Goal: Task Accomplishment & Management: Manage account settings

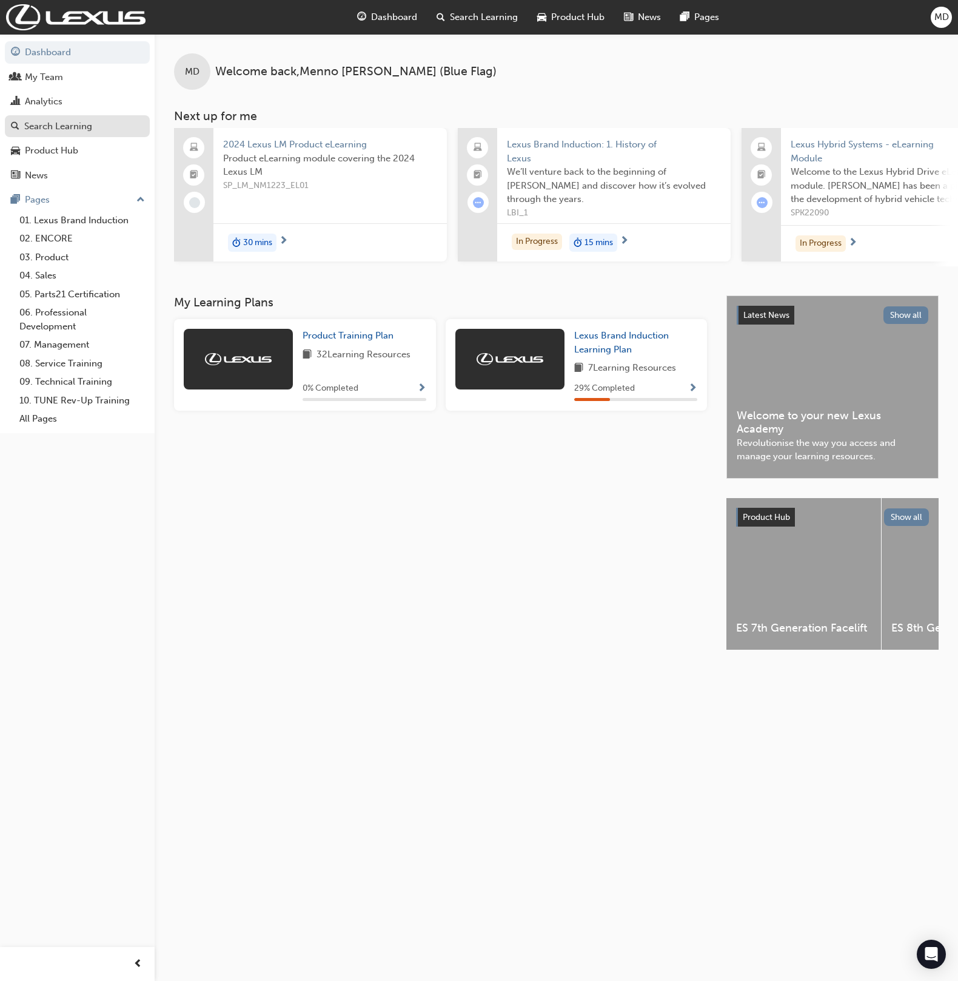
click at [72, 124] on div "Search Learning" at bounding box center [58, 127] width 68 height 14
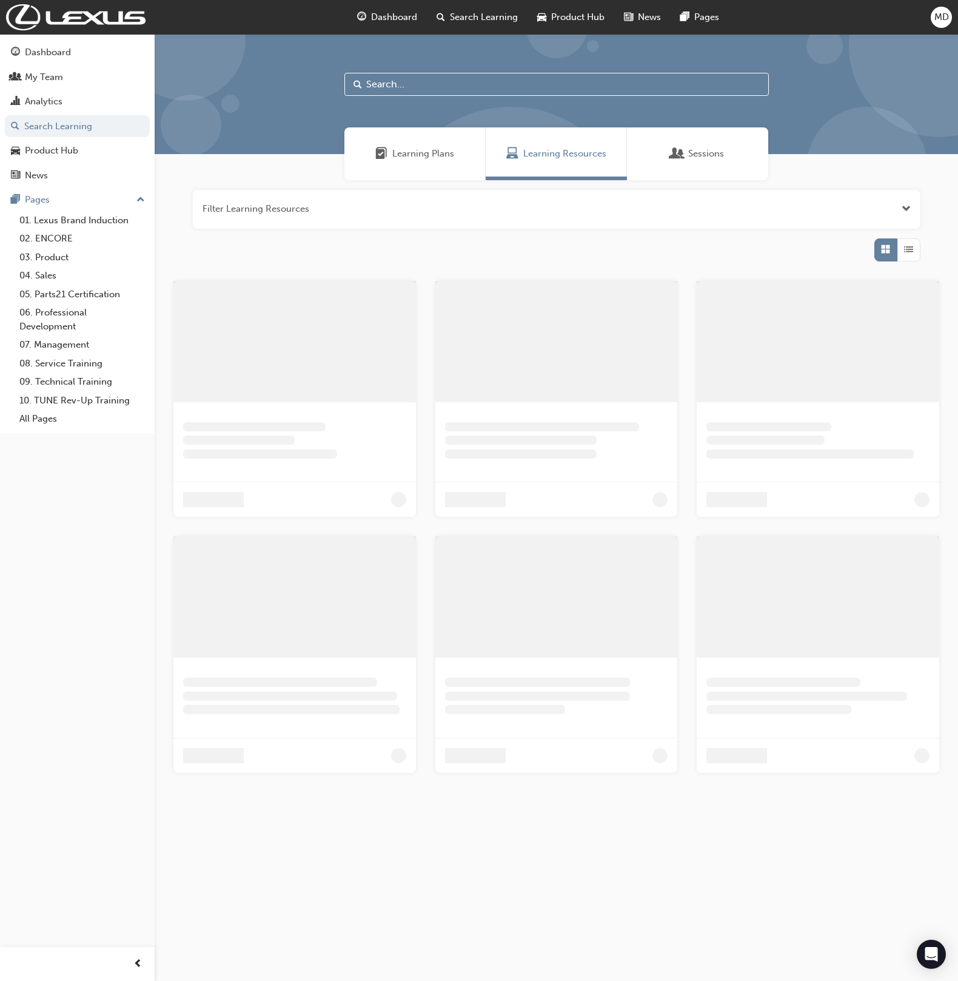
click at [392, 159] on div "Learning Plans" at bounding box center [415, 154] width 79 height 14
click at [406, 83] on input "text" at bounding box center [557, 84] width 425 height 23
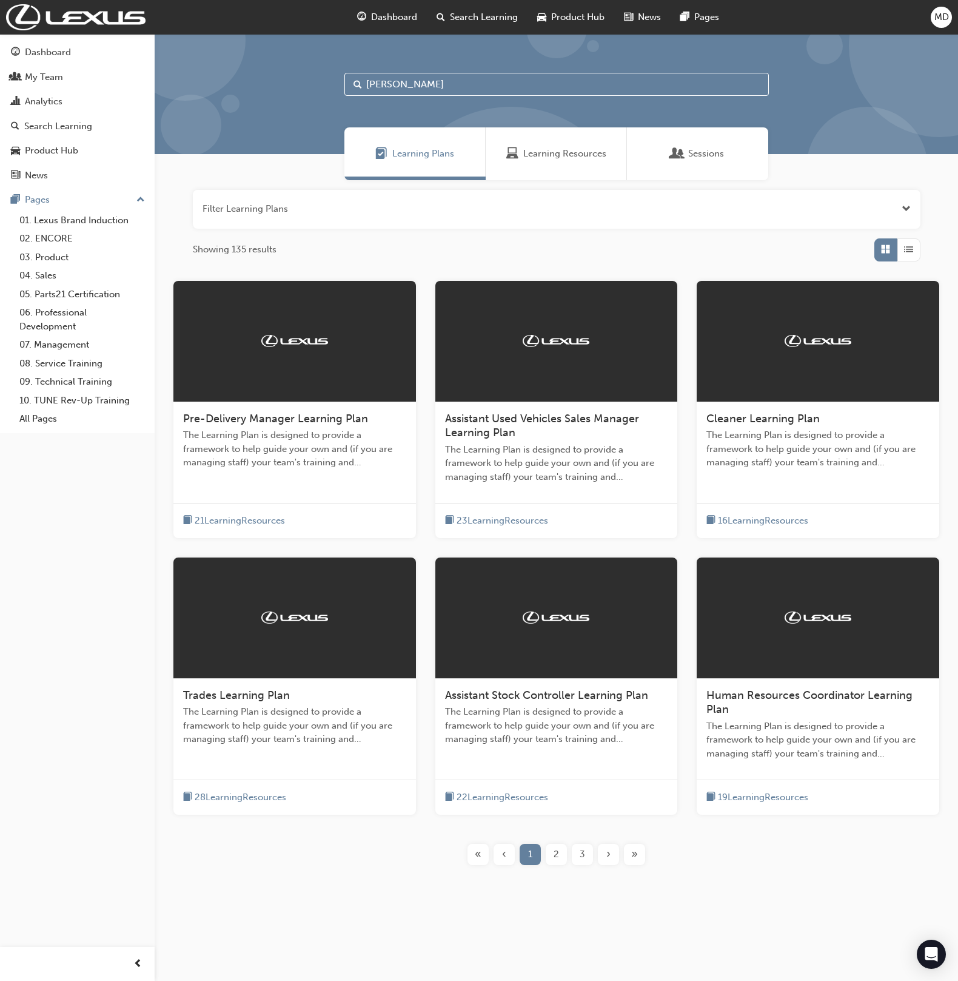
click at [421, 86] on input "lear" at bounding box center [557, 84] width 425 height 23
type input "l"
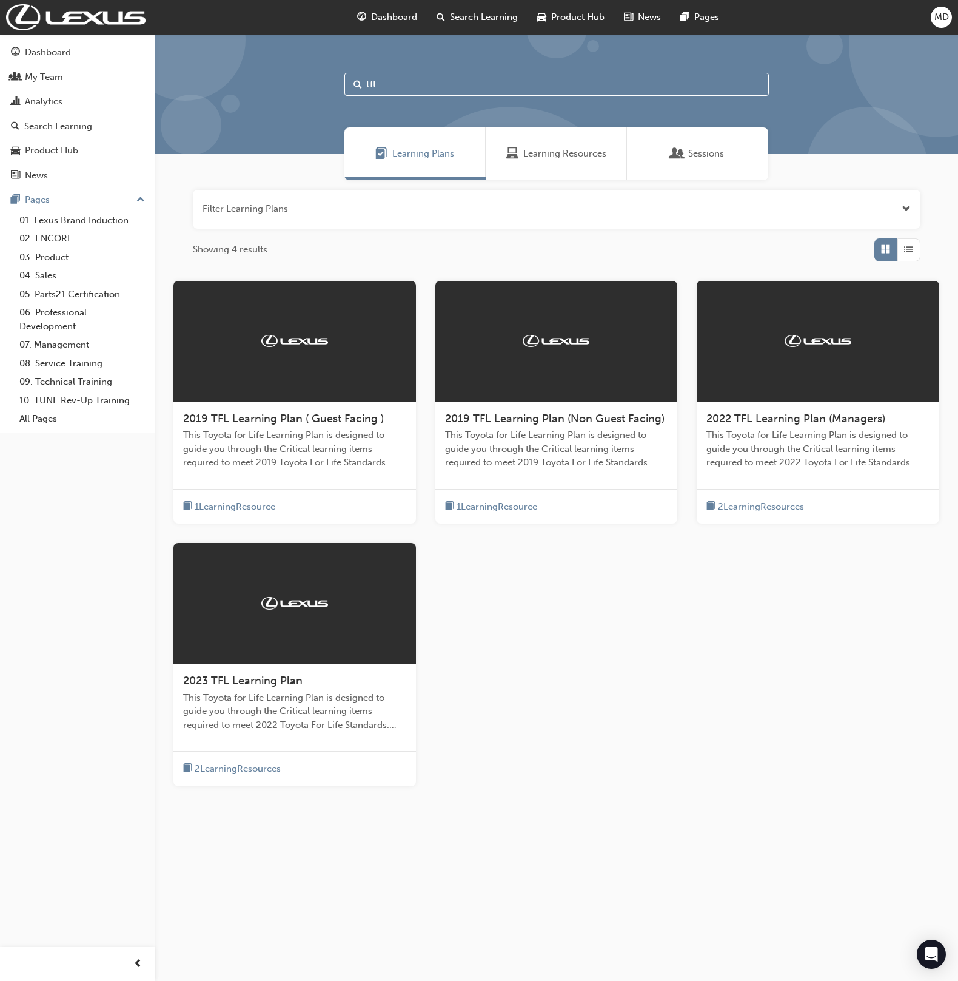
type input "tfl"
click at [316, 684] on div "2023 TFL Learning Plan" at bounding box center [294, 681] width 223 height 15
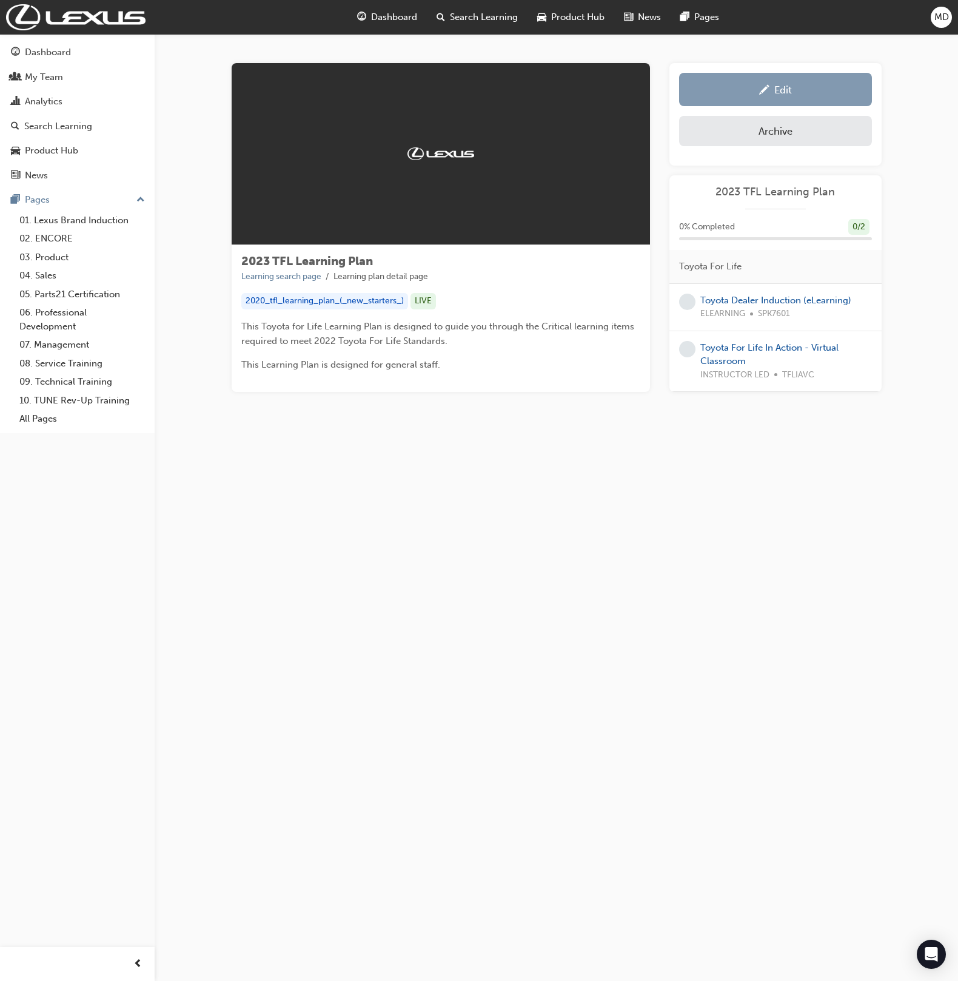
click at [776, 94] on div "Edit" at bounding box center [784, 90] width 18 height 12
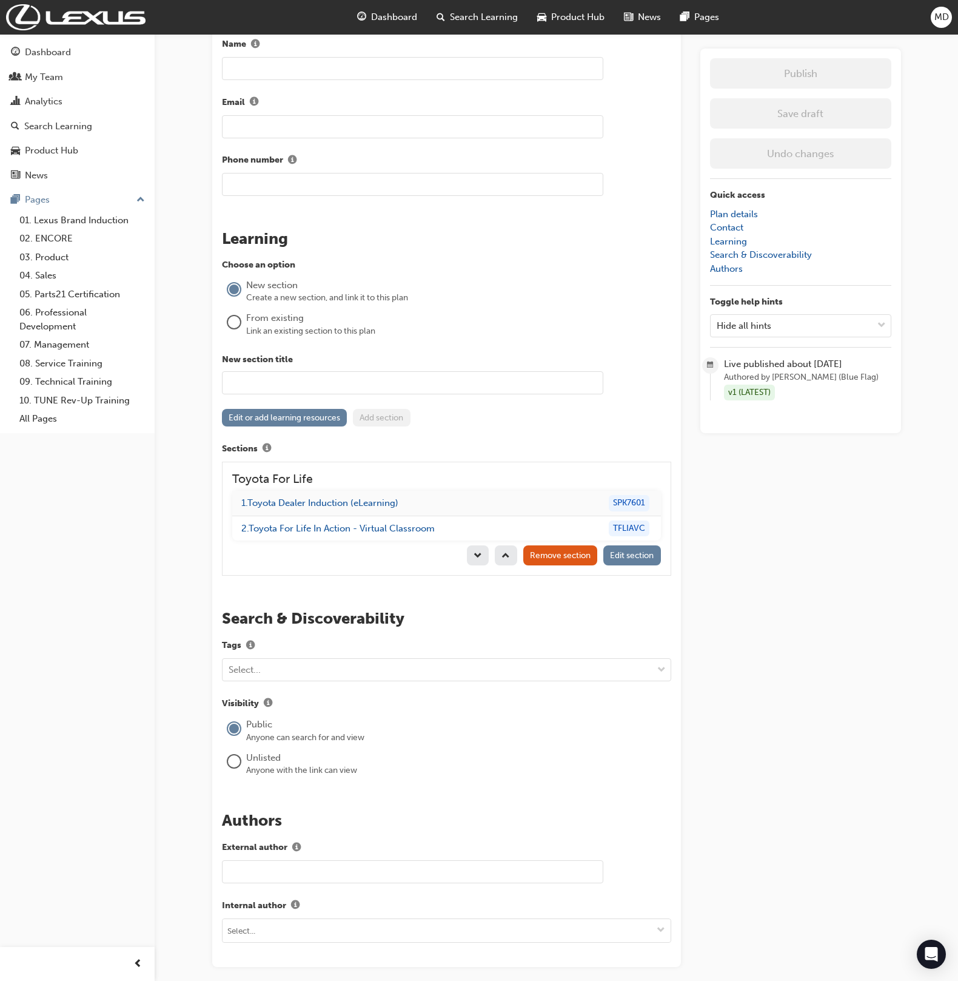
scroll to position [1223, 0]
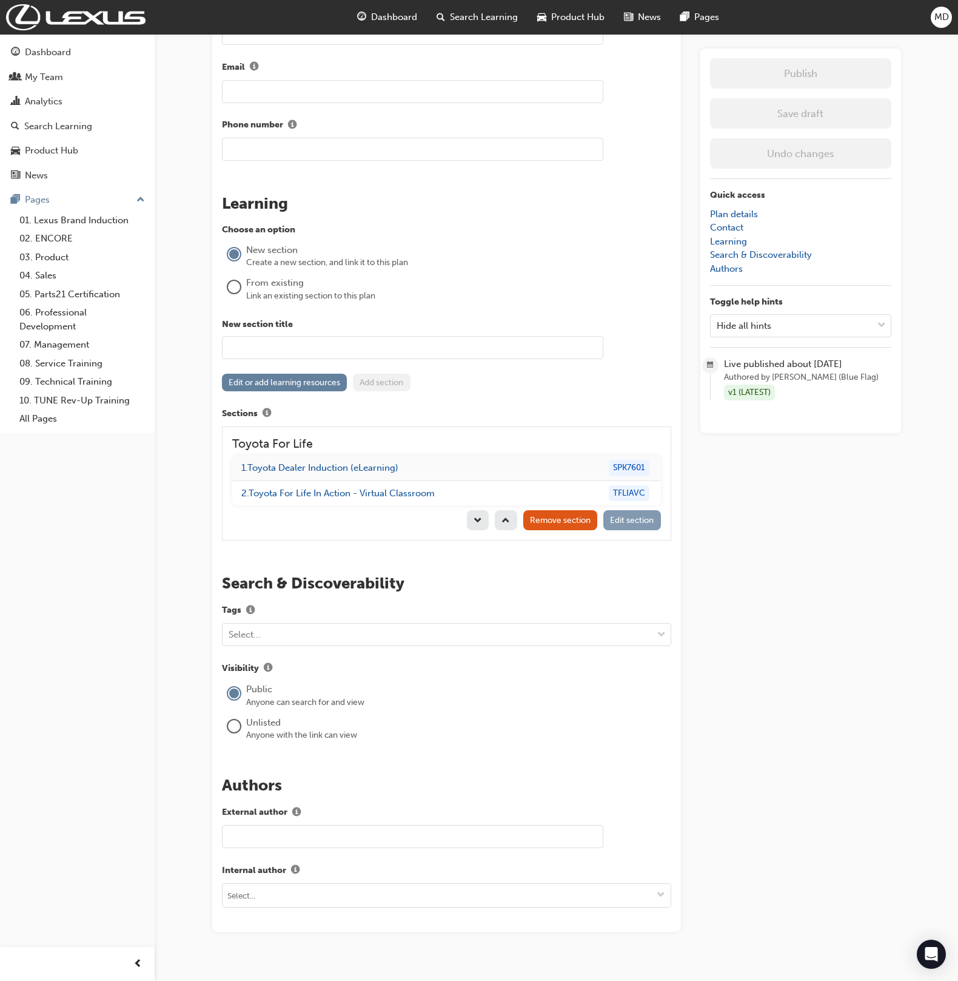
click at [647, 515] on span "Edit section" at bounding box center [632, 520] width 44 height 10
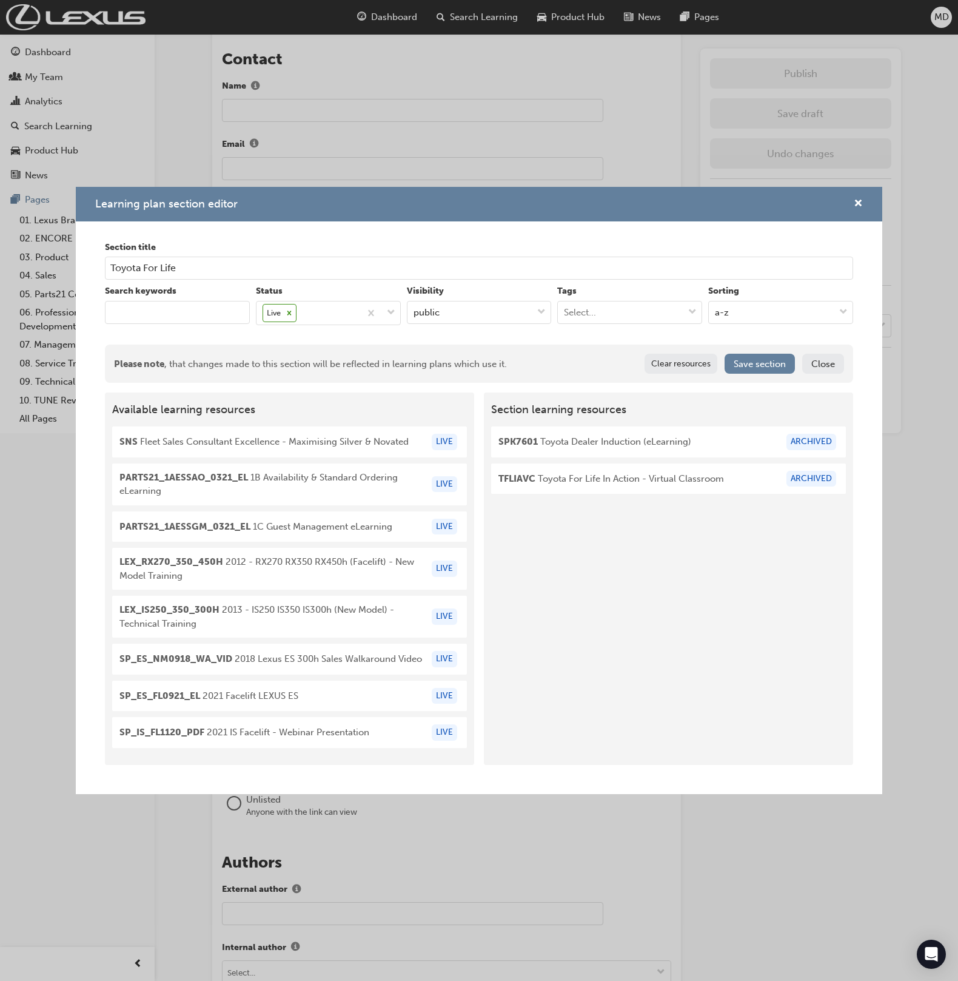
scroll to position [1137, 0]
click at [157, 306] on input "keyword" at bounding box center [177, 312] width 145 height 23
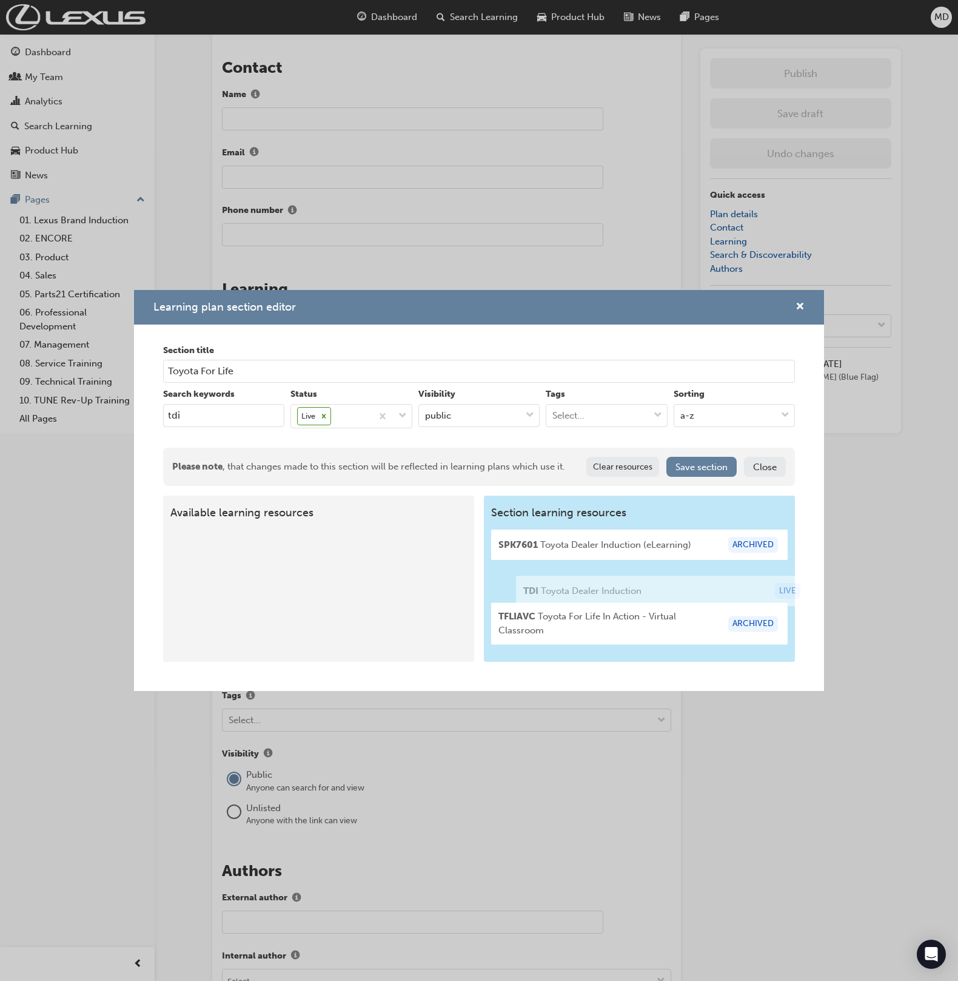
drag, startPoint x: 251, startPoint y: 564, endPoint x: 602, endPoint y: 593, distance: 352.5
click at [602, 593] on div "Available learning resources TDI Toyota Dealer Induction LIVE Section learning …" at bounding box center [479, 579] width 633 height 166
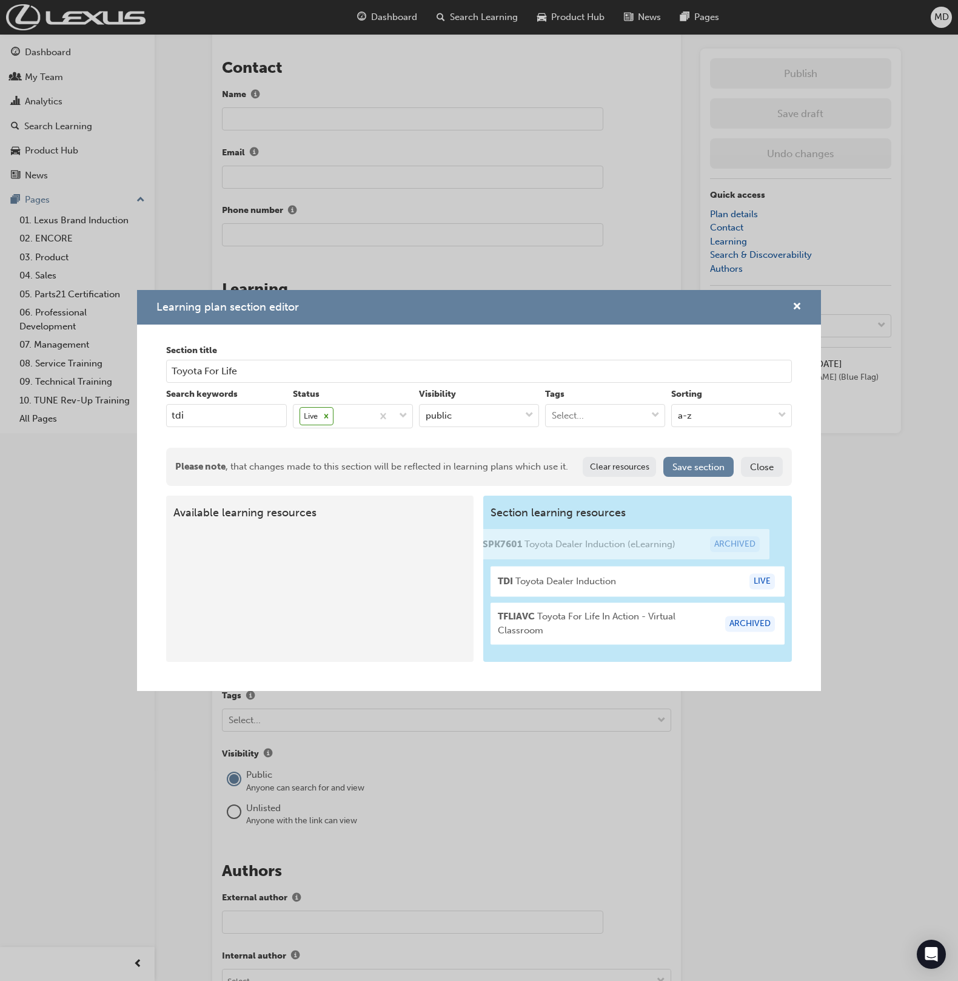
drag, startPoint x: 679, startPoint y: 546, endPoint x: 721, endPoint y: 553, distance: 42.4
click at [658, 545] on div "Section learning resources SPK7601 Toyota Dealer Induction (eLearning) ARCHIVED…" at bounding box center [637, 579] width 309 height 166
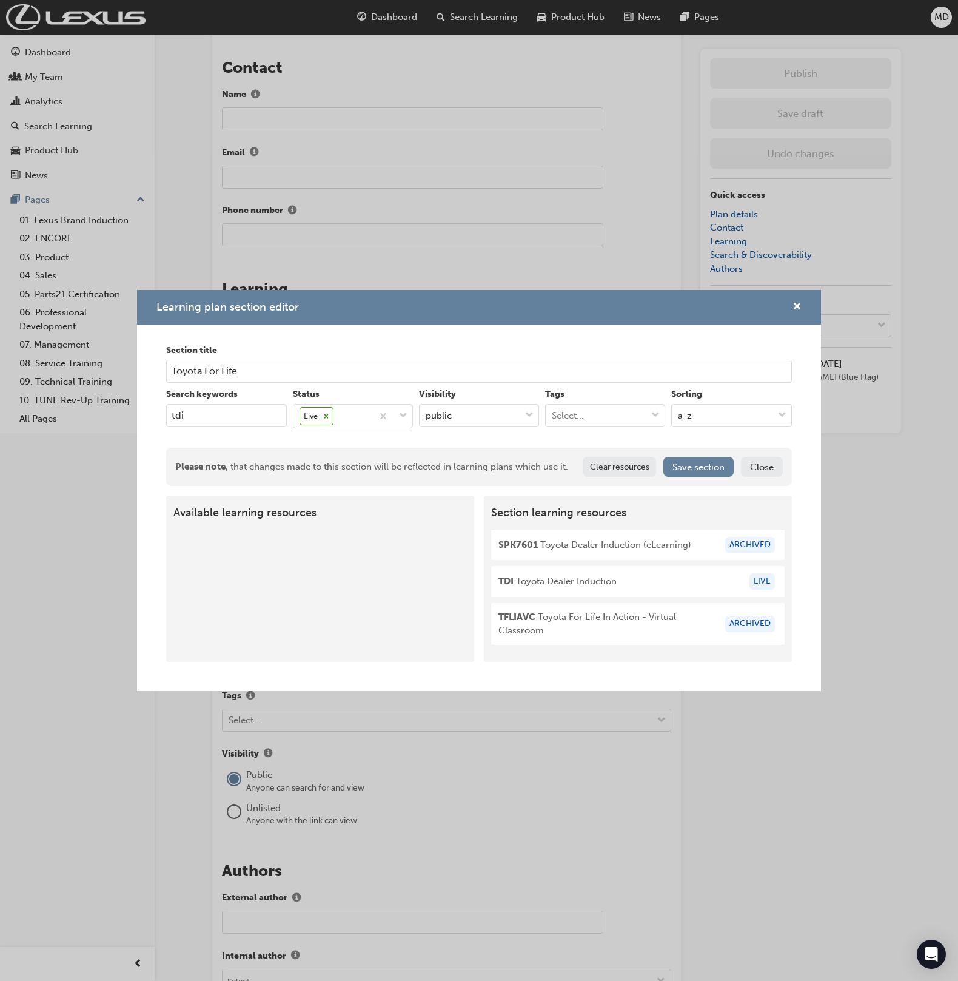
click at [691, 544] on div "SPK7601 Toyota Dealer Induction (eLearning) ARCHIVED" at bounding box center [638, 545] width 279 height 16
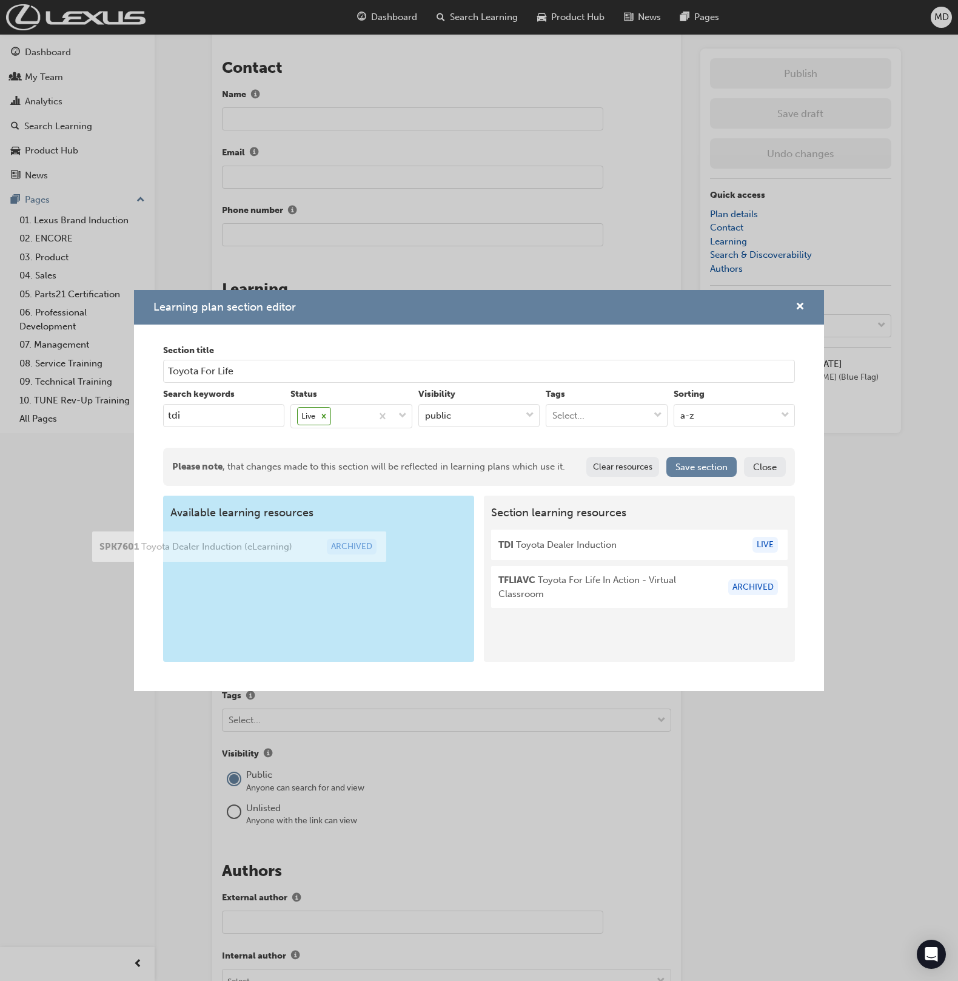
drag, startPoint x: 674, startPoint y: 544, endPoint x: 270, endPoint y: 547, distance: 404.0
click at [270, 547] on div "Available learning resources Section learning resources SPK7601 Toyota Dealer I…" at bounding box center [479, 579] width 633 height 166
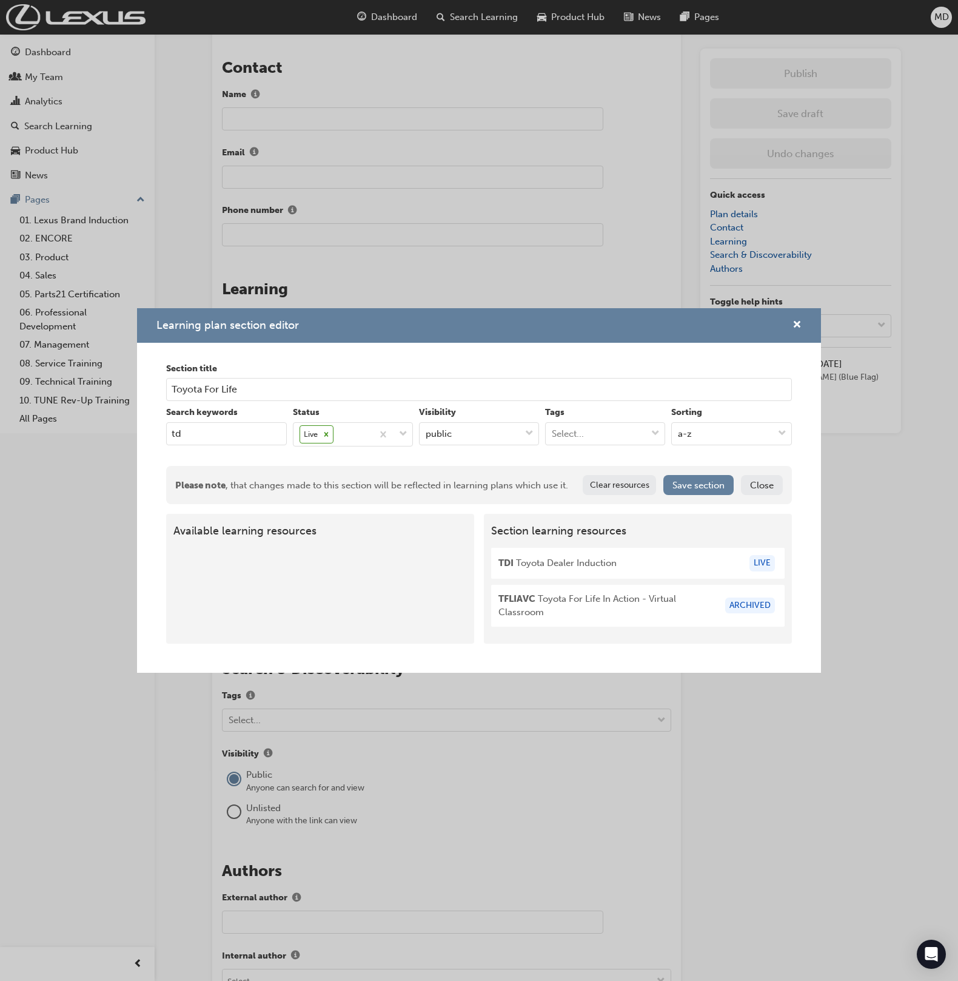
type input "t"
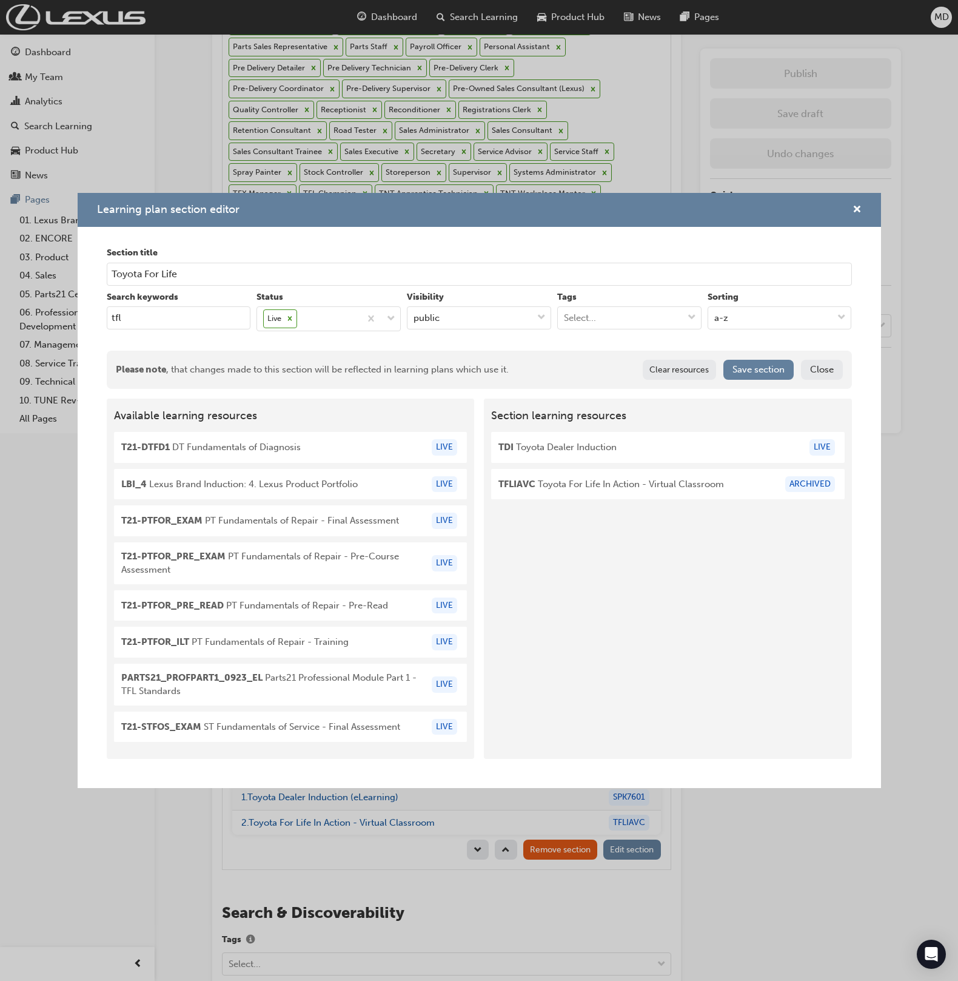
scroll to position [891, 0]
type input "t"
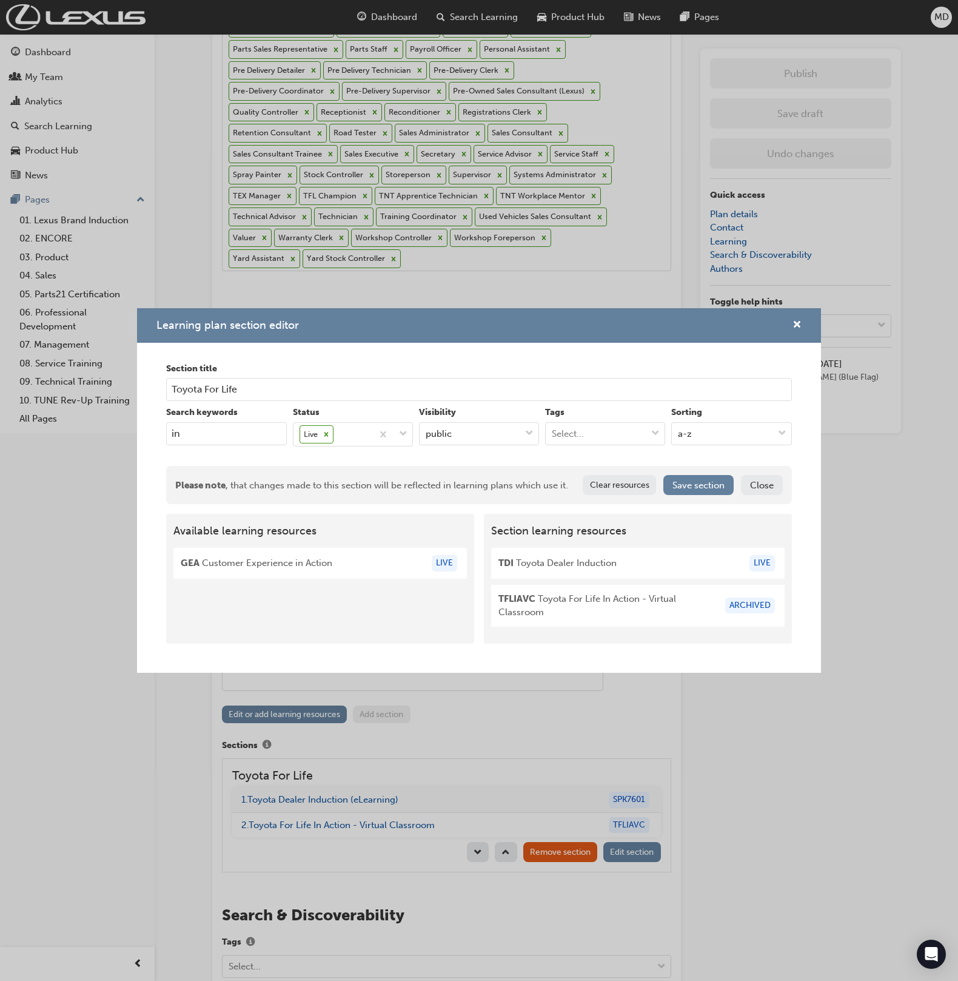
type input "i"
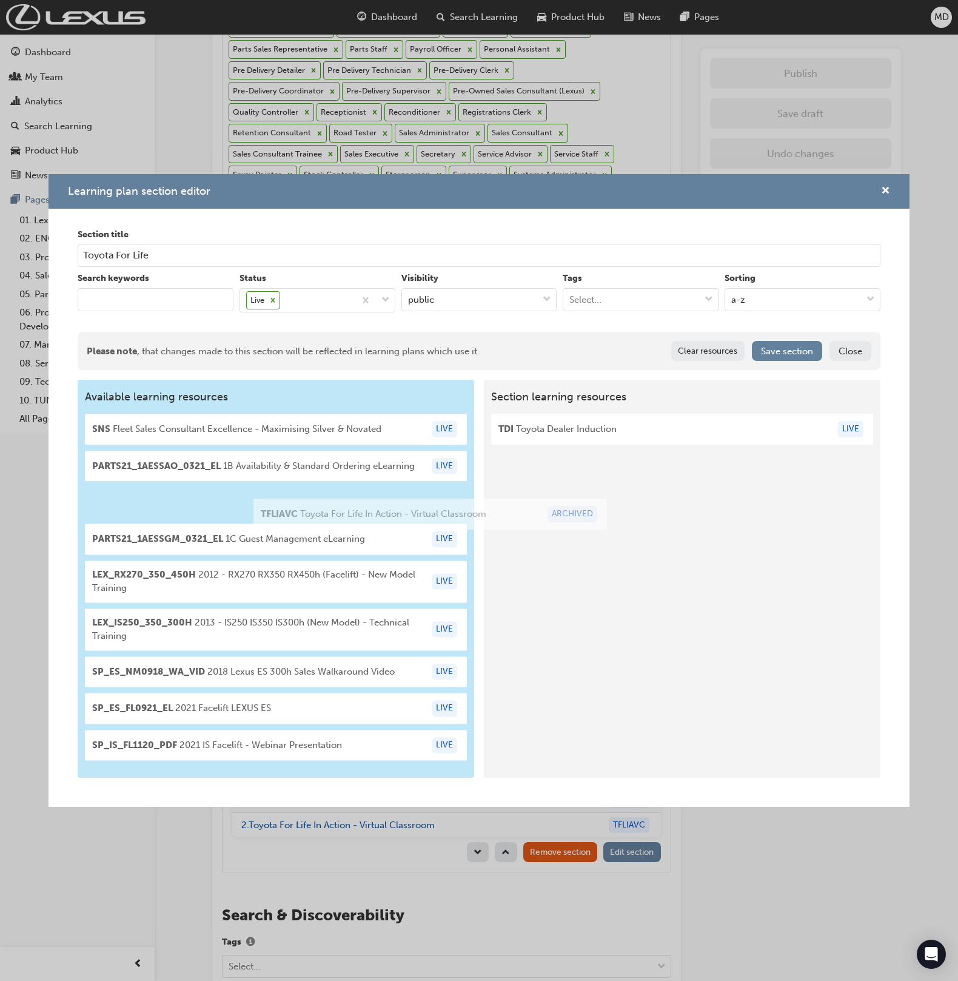
drag, startPoint x: 606, startPoint y: 477, endPoint x: 358, endPoint y: 515, distance: 251.0
click at [358, 515] on div "Available learning resources SNS Fleet Sales Consultant Excellence - Maximising…" at bounding box center [479, 578] width 803 height 397
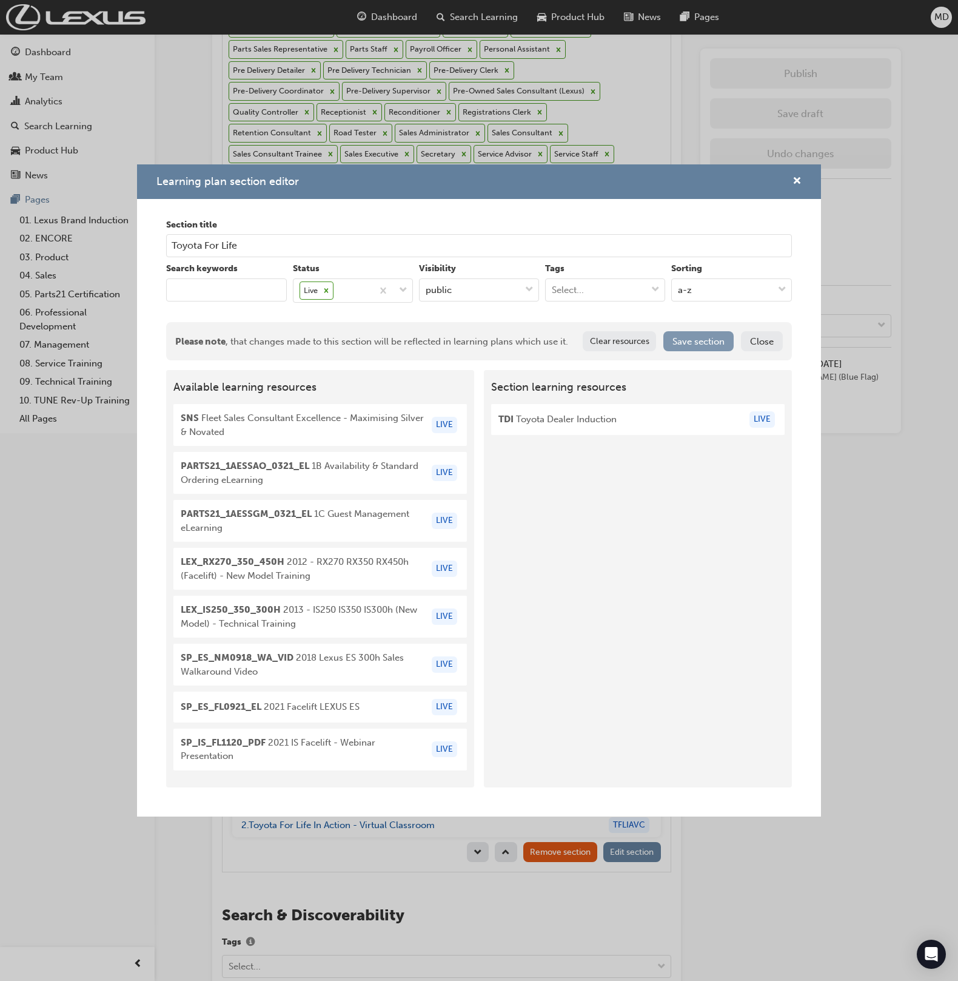
click at [706, 340] on button "Save section" at bounding box center [699, 341] width 70 height 20
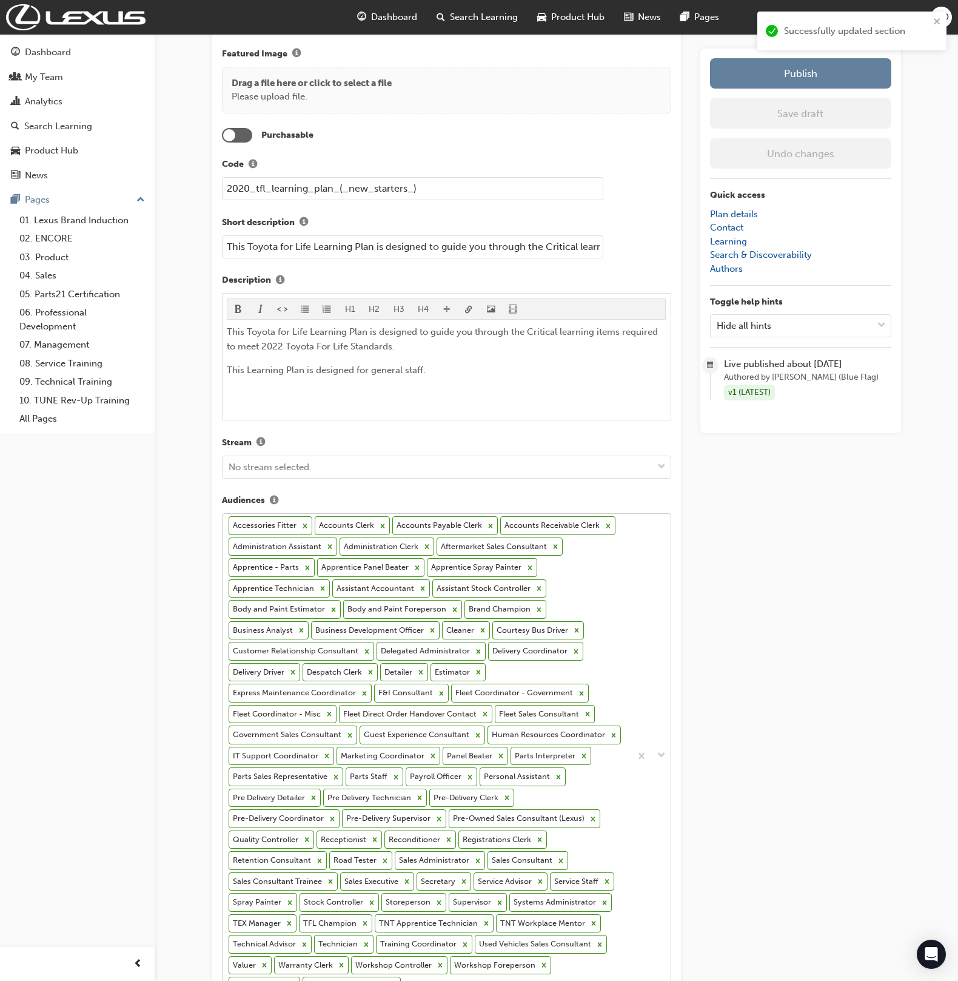
scroll to position [0, 0]
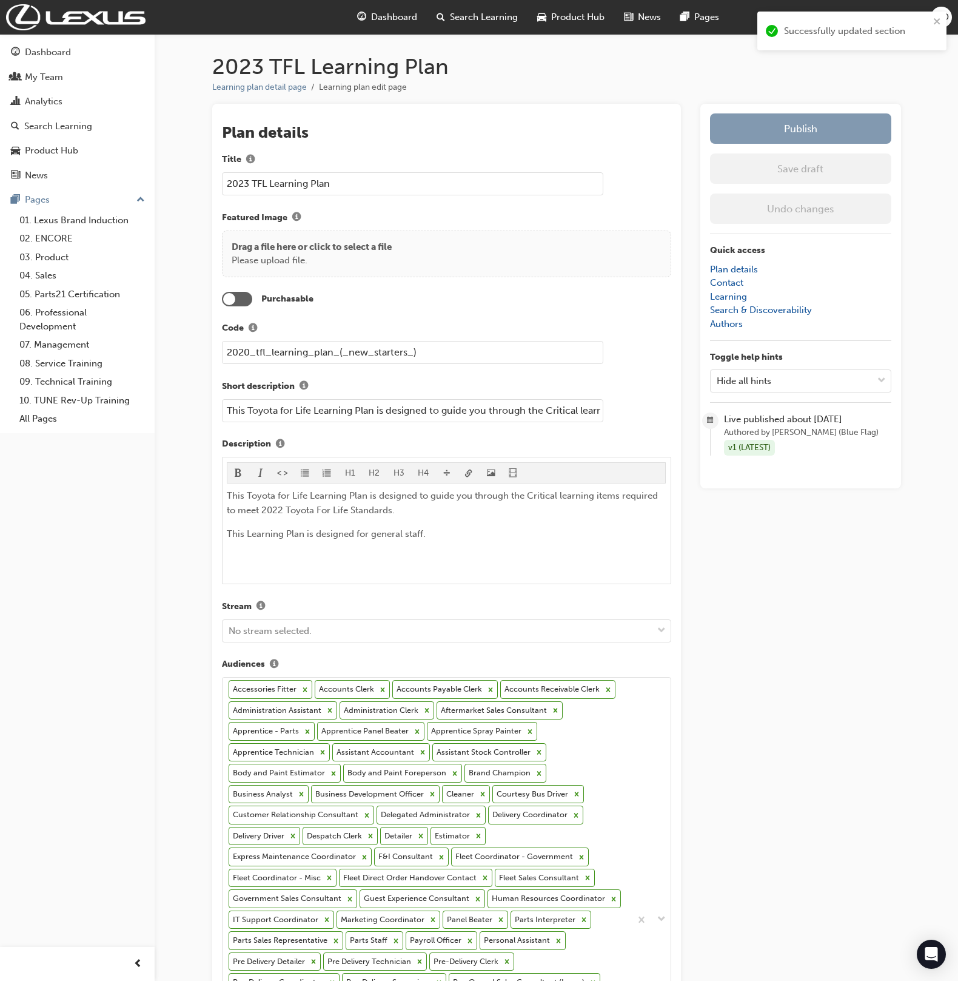
click at [793, 133] on button "Publish" at bounding box center [800, 128] width 181 height 30
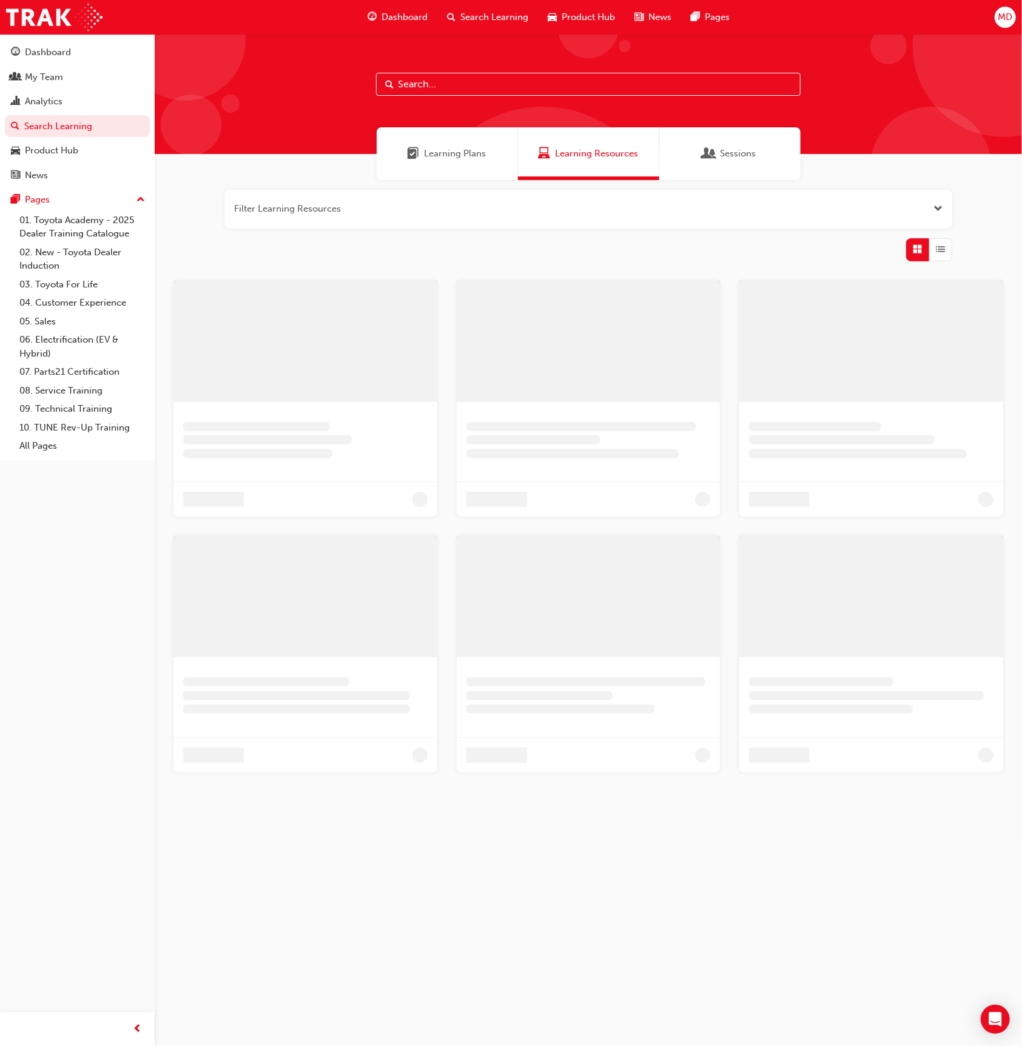
click at [484, 99] on div at bounding box center [588, 94] width 867 height 120
click at [480, 90] on input "text" at bounding box center [588, 84] width 425 height 23
paste input "SP_SUBSCON0823_EL"
type input "SP_SUBSCON0823_EL"
